Goal: Task Accomplishment & Management: Manage account settings

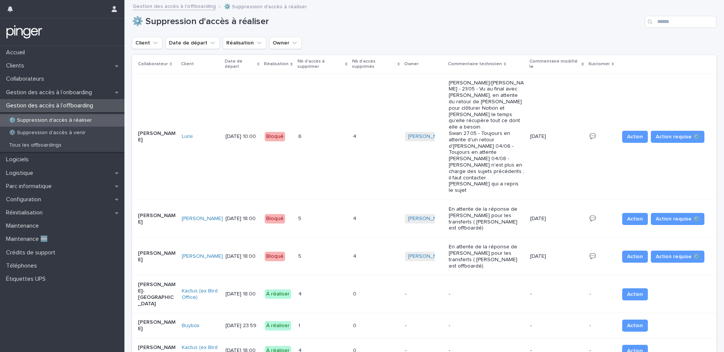
scroll to position [71, 0]
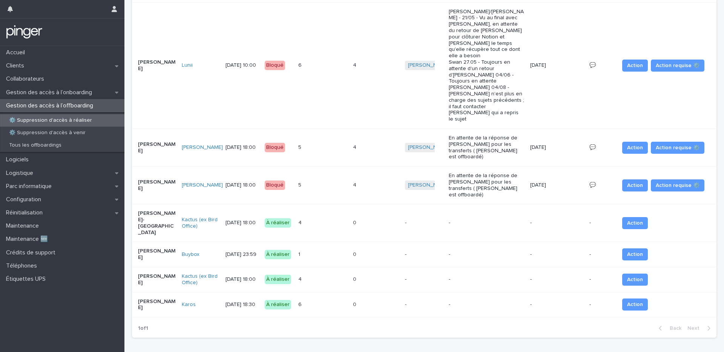
click at [70, 124] on div "⚙️ Suppression d'accès à réaliser" at bounding box center [62, 120] width 124 height 12
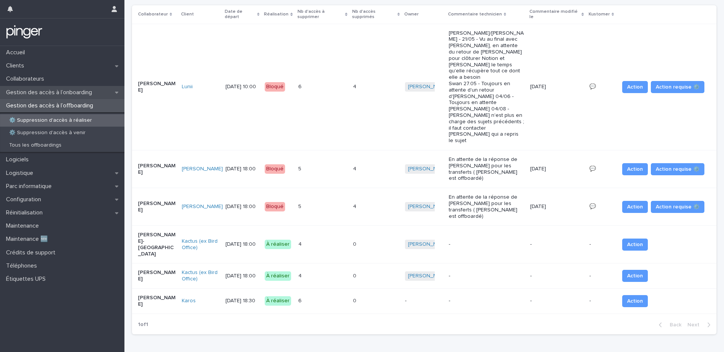
click at [69, 95] on p "Gestion des accès à l’onboarding" at bounding box center [50, 92] width 95 height 7
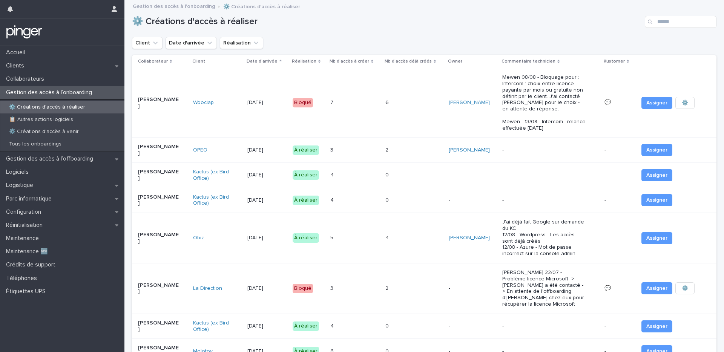
click at [320, 27] on h1 "⚙️ Créations d'accès à réaliser" at bounding box center [387, 21] width 510 height 11
click at [70, 156] on p "Gestion des accès à l’offboarding" at bounding box center [51, 158] width 96 height 7
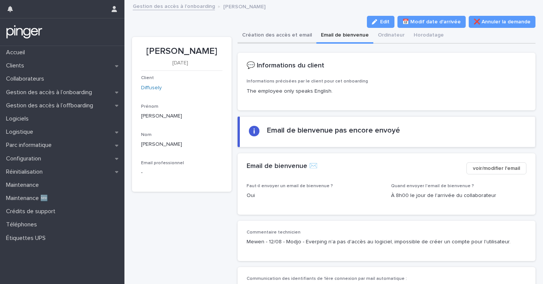
click at [270, 35] on button "Création des accès et email" at bounding box center [277, 36] width 79 height 16
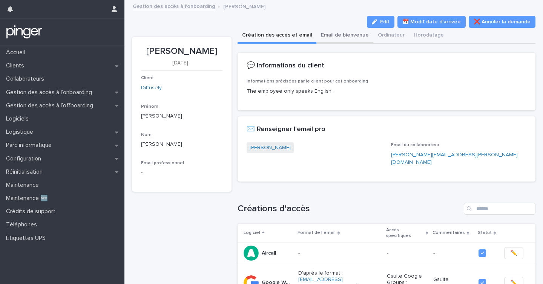
click at [333, 36] on button "Email de bienvenue" at bounding box center [344, 36] width 57 height 16
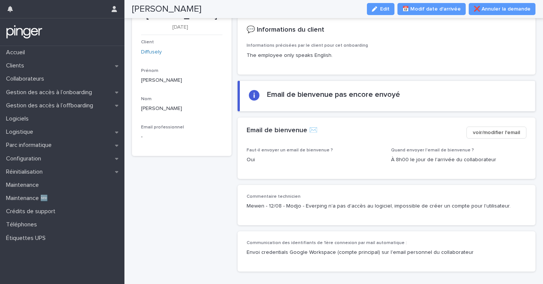
scroll to position [24, 0]
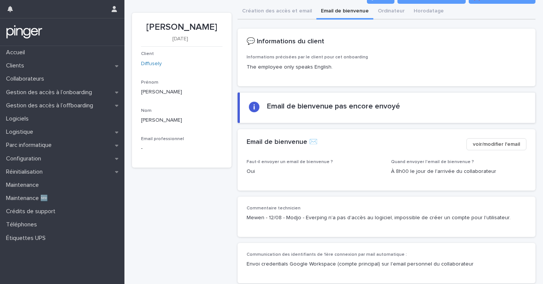
click at [502, 141] on span "voir/modifier l'email" at bounding box center [496, 145] width 47 height 8
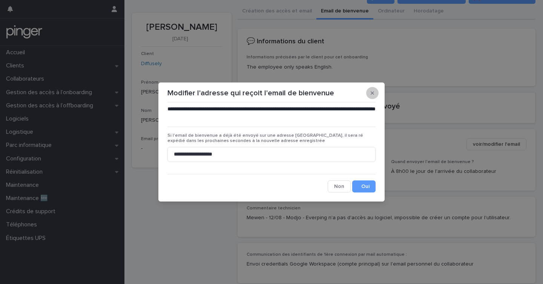
click at [374, 94] on button "button" at bounding box center [372, 93] width 12 height 12
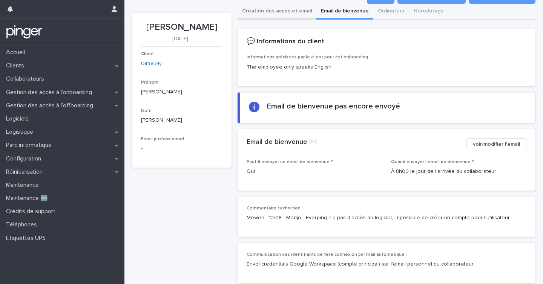
click at [278, 15] on div "**********" at bounding box center [387, 147] width 298 height 286
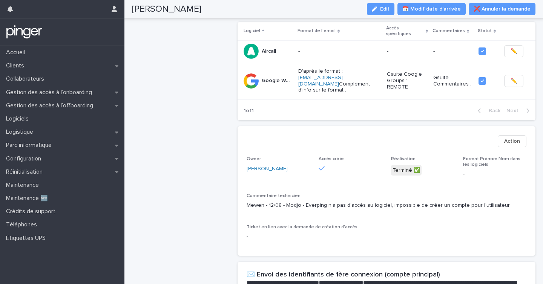
scroll to position [202, 0]
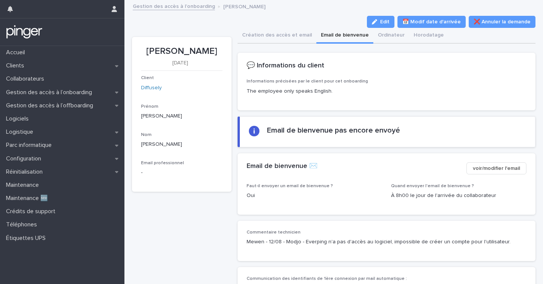
click at [281, 50] on div "**********" at bounding box center [387, 179] width 298 height 268
click at [284, 41] on button "Création des accès et email" at bounding box center [277, 36] width 79 height 16
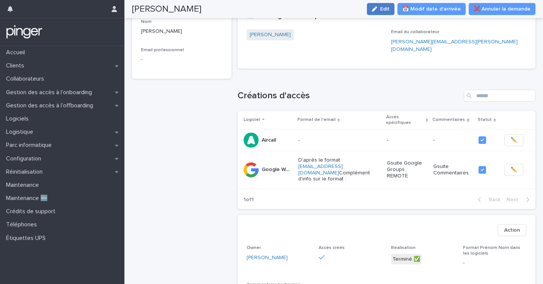
click at [394, 11] on button "Edit" at bounding box center [381, 9] width 28 height 12
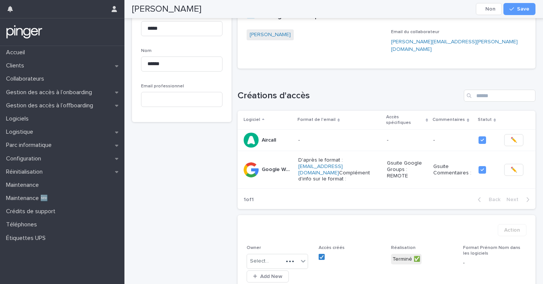
scroll to position [137, 0]
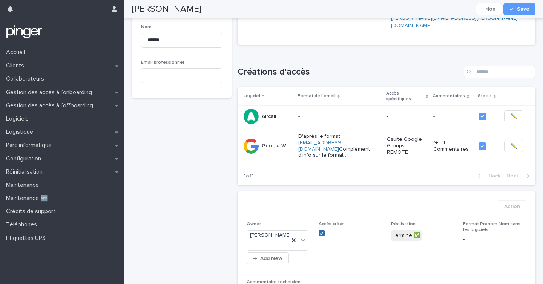
click at [324, 230] on span at bounding box center [322, 233] width 6 height 6
click at [517, 10] on div "button" at bounding box center [513, 8] width 8 height 5
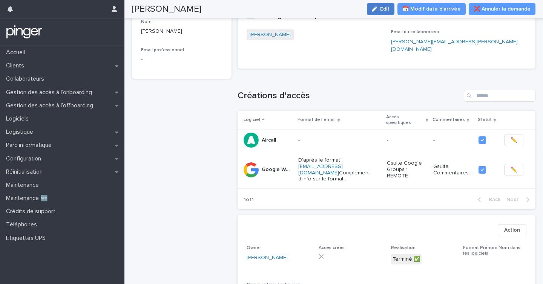
click at [377, 9] on icon "button" at bounding box center [374, 8] width 5 height 5
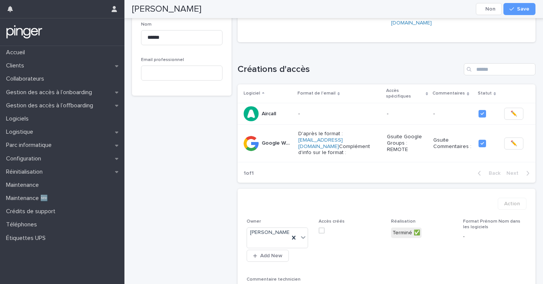
scroll to position [136, 0]
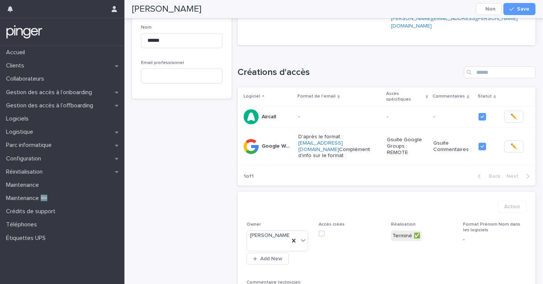
click at [322, 231] on span at bounding box center [322, 234] width 6 height 6
click at [507, 11] on button "Save" at bounding box center [519, 9] width 32 height 12
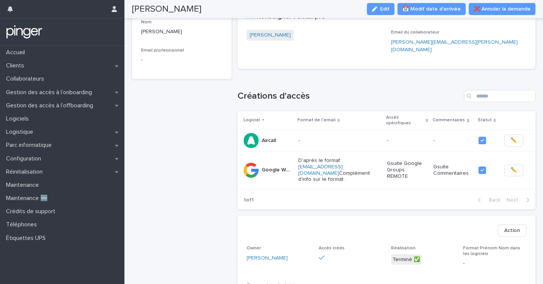
scroll to position [0, 0]
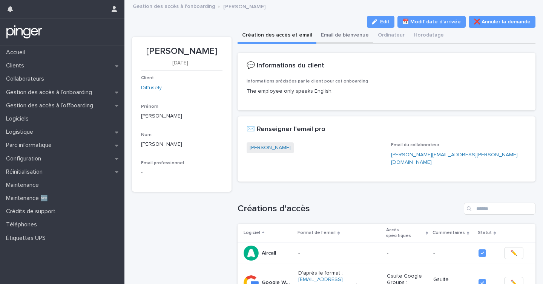
click at [317, 28] on button "Email de bienvenue" at bounding box center [344, 36] width 57 height 16
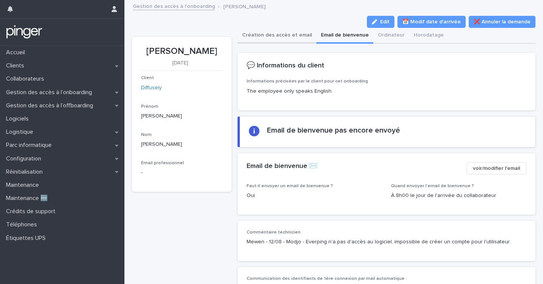
click at [281, 41] on button "Création des accès et email" at bounding box center [277, 36] width 79 height 16
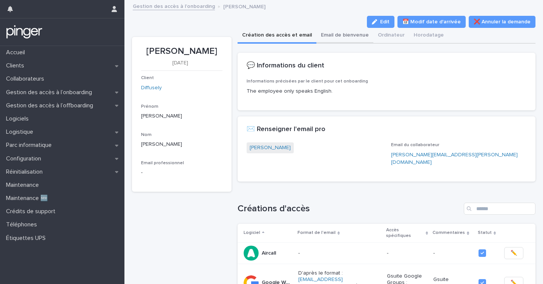
click at [330, 36] on button "Email de bienvenue" at bounding box center [344, 36] width 57 height 16
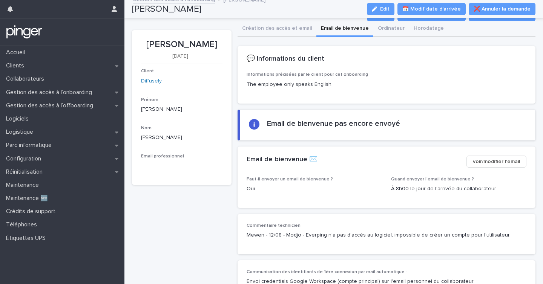
scroll to position [6, 0]
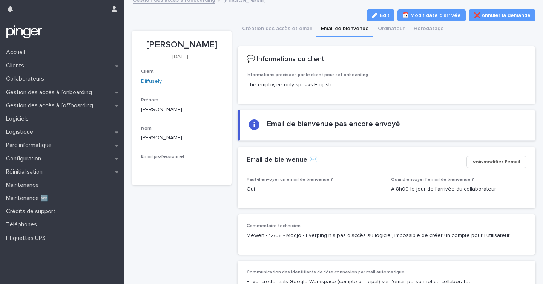
click at [273, 38] on div "**********" at bounding box center [387, 172] width 298 height 270
click at [275, 28] on button "Création des accès et email" at bounding box center [277, 29] width 79 height 16
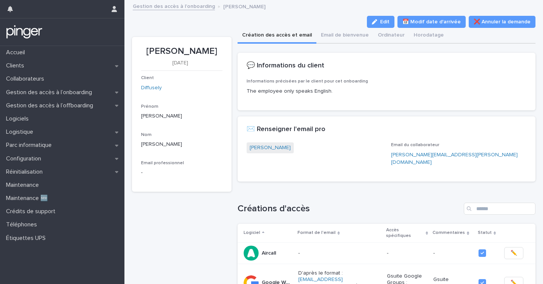
click at [196, 9] on link "Gestion des accès à l’onboarding" at bounding box center [174, 6] width 82 height 9
